Goal: Transaction & Acquisition: Purchase product/service

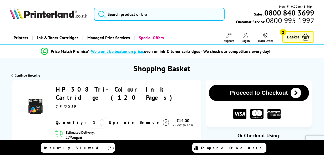
click at [292, 37] on span "Basket" at bounding box center [293, 36] width 12 height 7
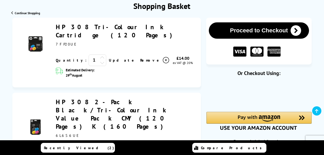
scroll to position [63, 0]
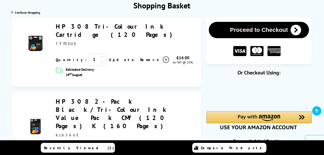
click at [140, 57] on span "Remove" at bounding box center [150, 59] width 21 height 5
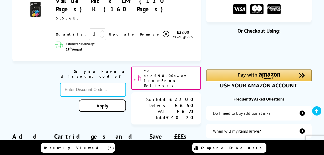
scroll to position [105, 0]
